Goal: Navigation & Orientation: Go to known website

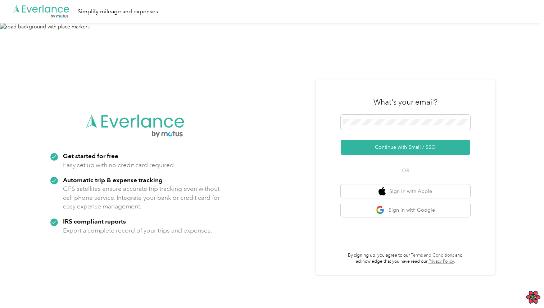
click at [393, 130] on div at bounding box center [405, 124] width 129 height 18
click at [397, 126] on span at bounding box center [405, 122] width 129 height 15
click at [406, 117] on span at bounding box center [405, 122] width 129 height 15
